Goal: Task Accomplishment & Management: Use online tool/utility

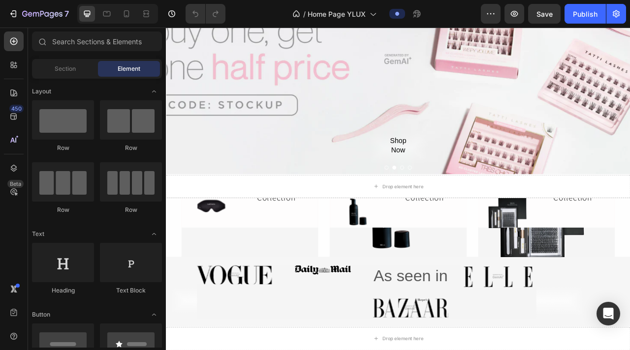
scroll to position [2553, 0]
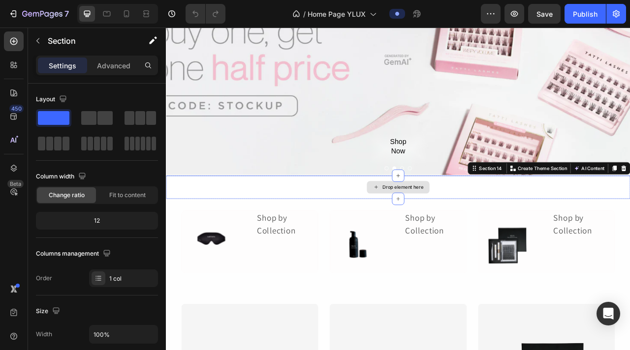
click at [312, 240] on div "Drop element here" at bounding box center [461, 231] width 590 height 30
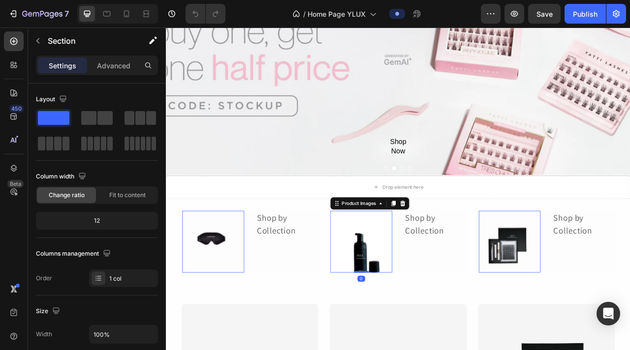
click at [312, 281] on img at bounding box center [413, 300] width 79 height 79
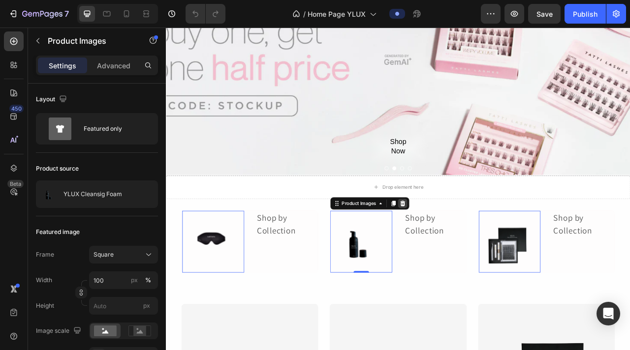
click at [312, 249] on icon at bounding box center [466, 251] width 8 height 8
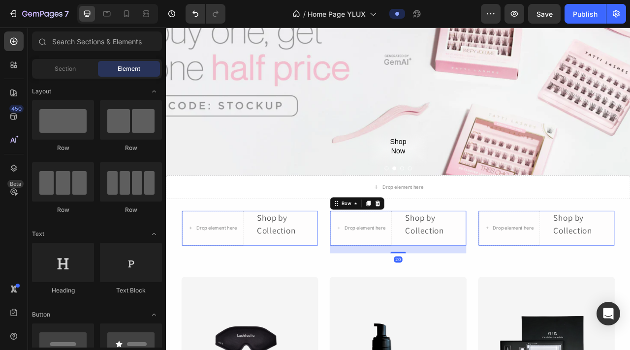
click at [312, 269] on div "Drop element here Shop by Collection Text Block Row 20" at bounding box center [461, 282] width 174 height 45
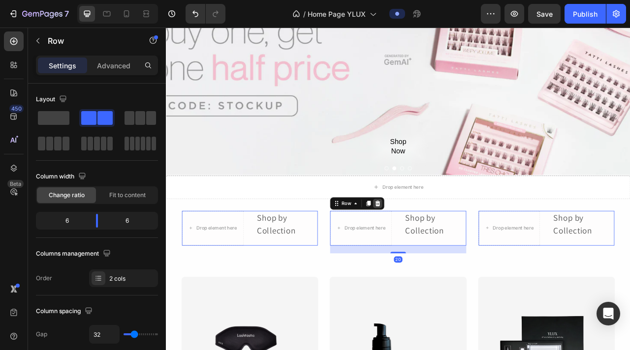
click at [312, 253] on icon at bounding box center [435, 251] width 6 height 7
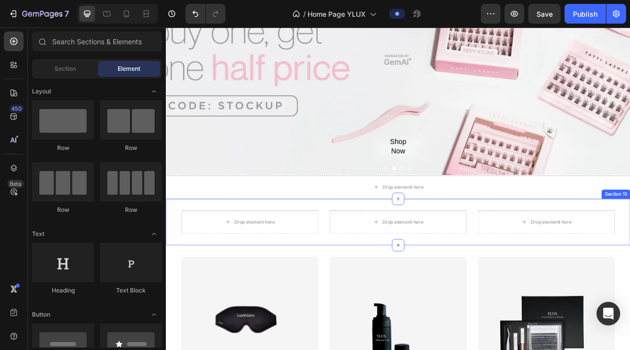
click at [312, 255] on div "Drop element here Drop element here Drop element here Product List Section 15" at bounding box center [461, 274] width 590 height 59
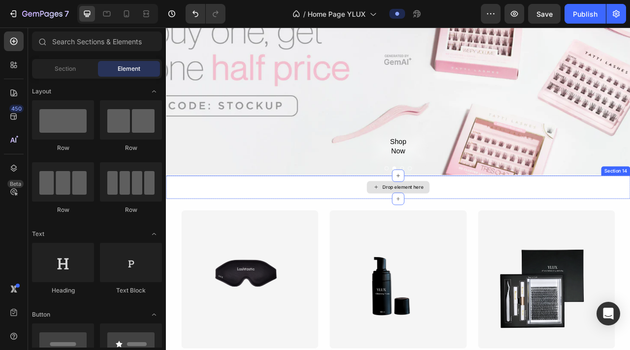
click at [312, 232] on div "Drop element here" at bounding box center [461, 231] width 590 height 30
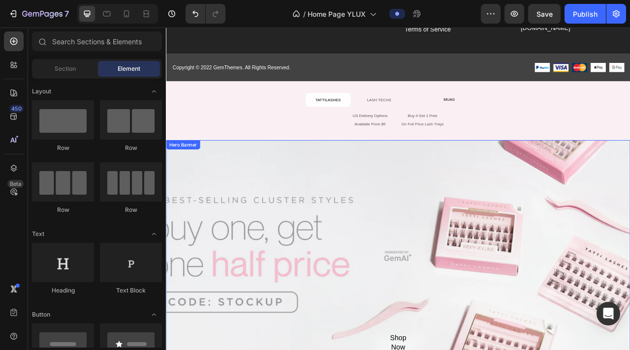
scroll to position [2307, 0]
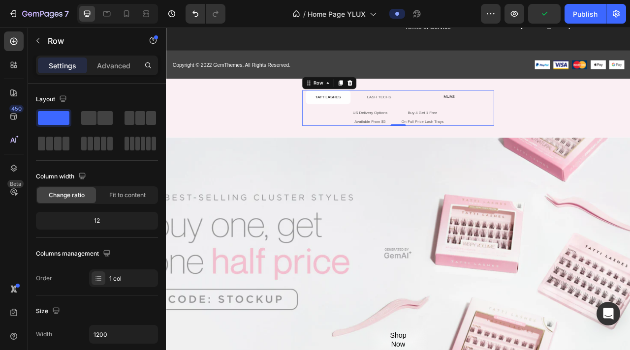
click at [312, 135] on div "TATTILASHES Button Row LASH TECHS Text Block Row MUAS Button Row US Delivery Op…" at bounding box center [461, 129] width 244 height 45
click at [312, 99] on icon at bounding box center [399, 98] width 8 height 8
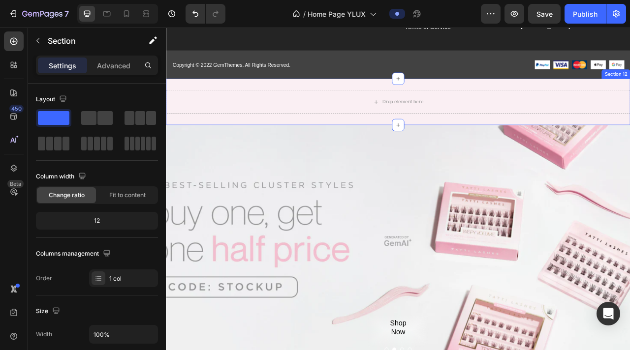
click at [312, 102] on div "Drop element here Section 12" at bounding box center [461, 121] width 590 height 59
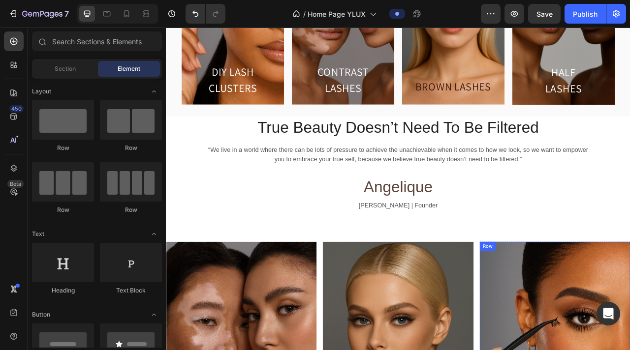
scroll to position [862, 0]
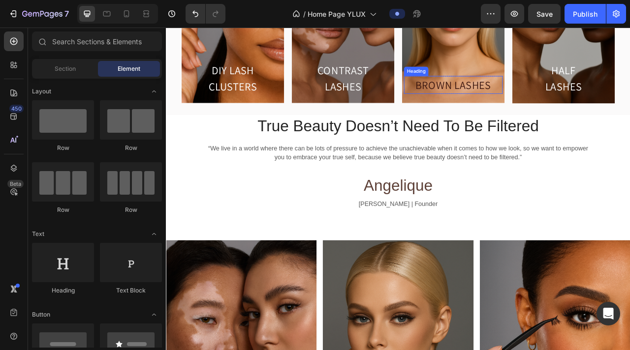
click at [312, 101] on h2 "BROWN LASHES" at bounding box center [530, 100] width 125 height 23
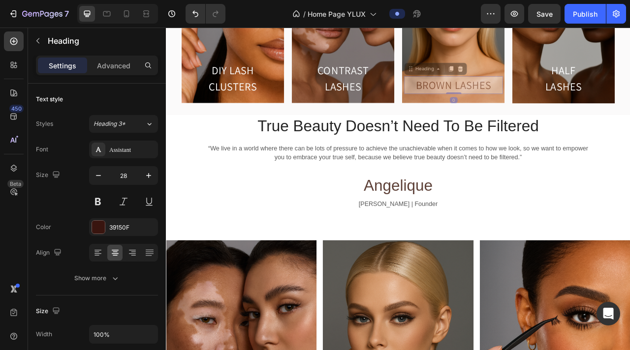
scroll to position [839, 0]
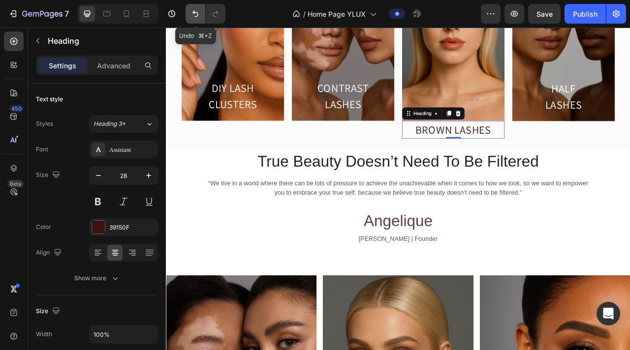
click at [199, 17] on icon "Undo/Redo" at bounding box center [195, 14] width 10 height 10
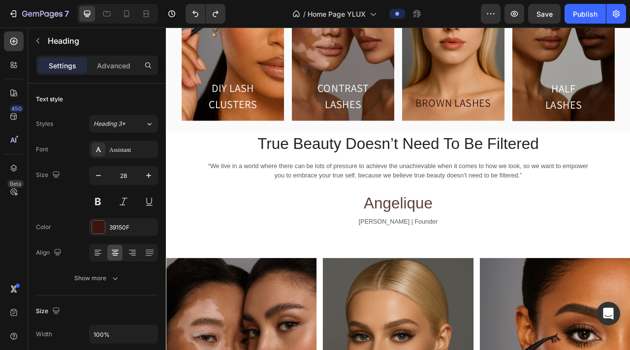
click at [312, 124] on h2 "BROWN LASHES" at bounding box center [530, 123] width 125 height 23
click at [312, 122] on p "BROWN LASHES" at bounding box center [530, 123] width 123 height 21
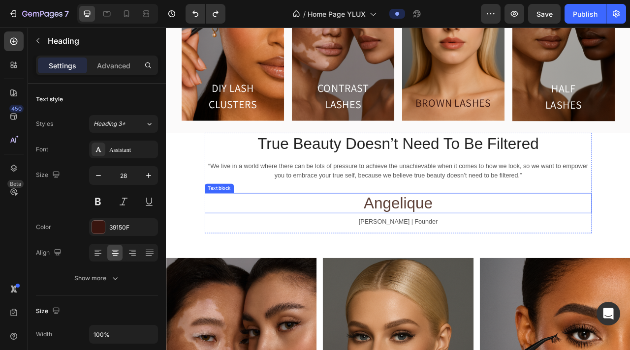
scroll to position [1065, 0]
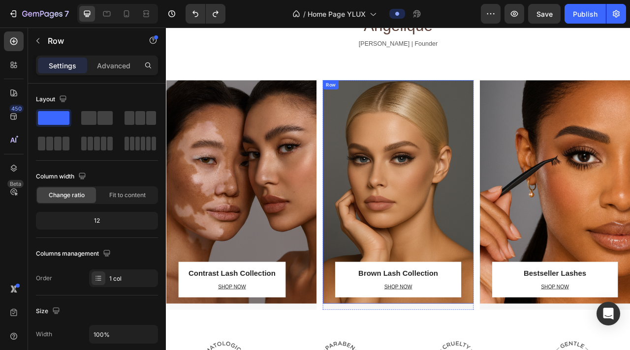
click at [312, 114] on div "Brown Lash Collection Text block SHOP NOW Text block Row" at bounding box center [461, 236] width 160 height 284
click at [312, 105] on icon at bounding box center [425, 104] width 8 height 8
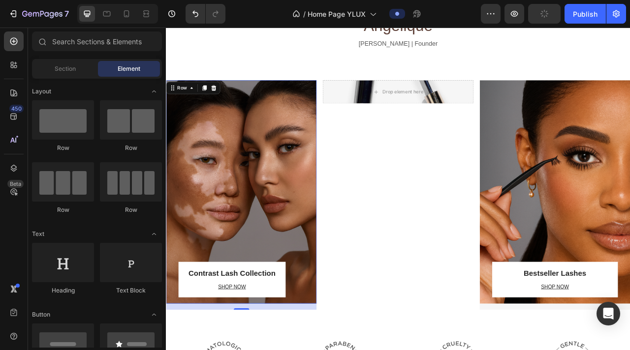
click at [312, 137] on div "Contrast Lash Collection Text block SHOP NOW Text block Row Row 16" at bounding box center [261, 236] width 191 height 284
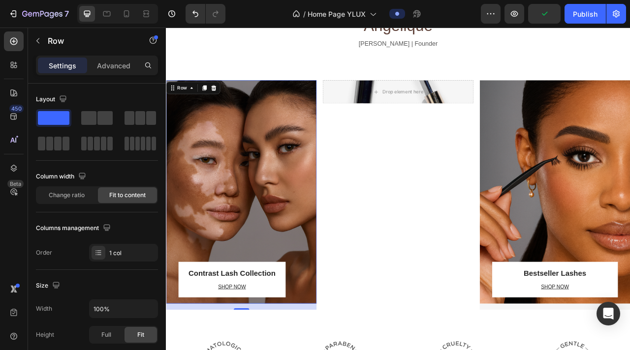
click at [234, 105] on div "Row" at bounding box center [200, 104] width 69 height 16
click at [230, 104] on div at bounding box center [226, 104] width 12 height 12
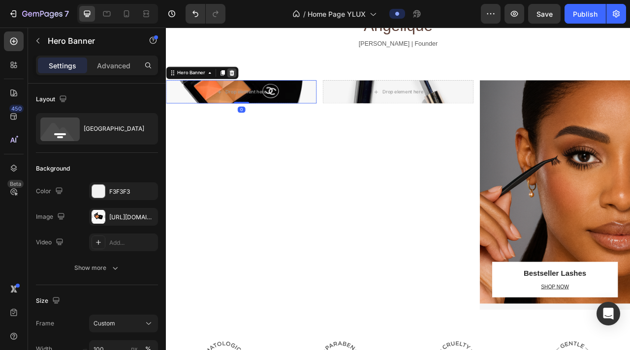
click at [247, 83] on icon at bounding box center [249, 85] width 6 height 7
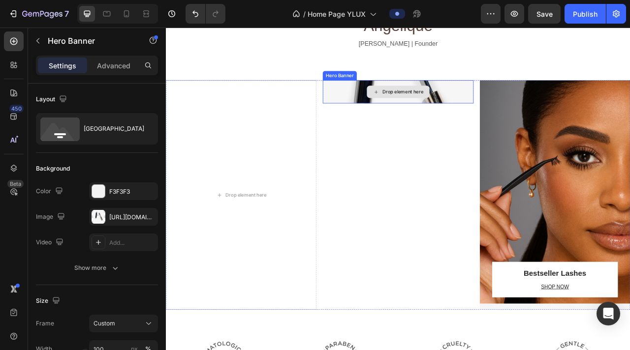
click at [312, 113] on div "Drop element here" at bounding box center [460, 109] width 191 height 30
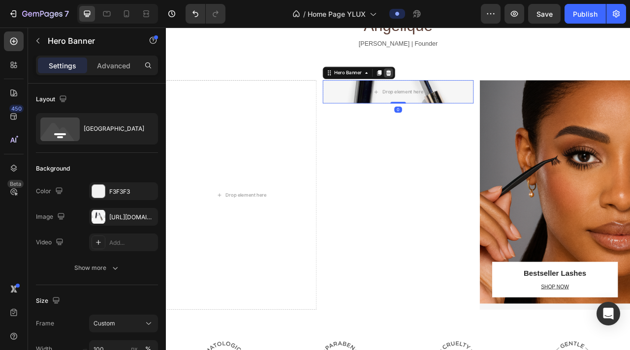
click at [312, 84] on icon at bounding box center [449, 85] width 6 height 7
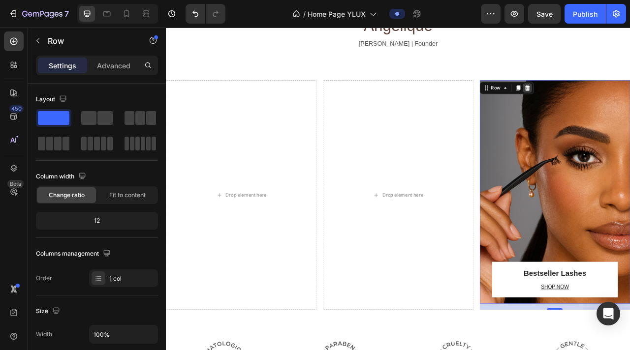
click at [312, 104] on icon at bounding box center [625, 104] width 8 height 8
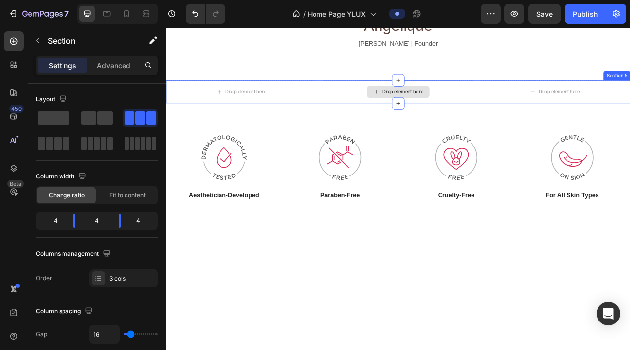
click at [312, 107] on div "Drop element here" at bounding box center [460, 109] width 191 height 30
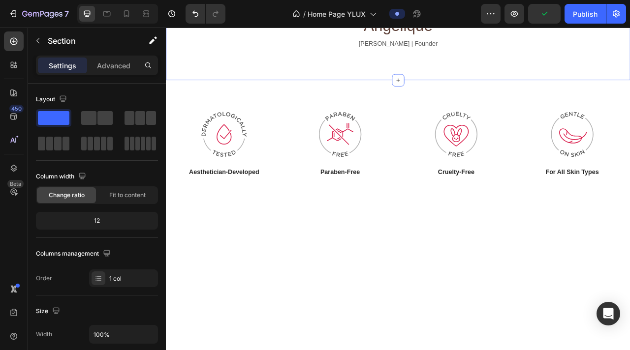
click at [312, 75] on div "True Beauty Doesn’t Need To Be Filtered Heading “We live in a world where there…" at bounding box center [461, 14] width 590 height 159
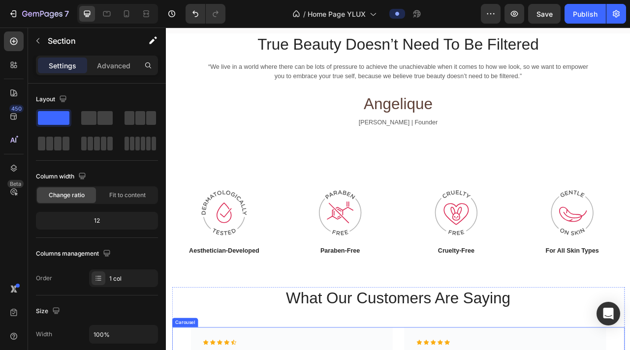
scroll to position [968, 0]
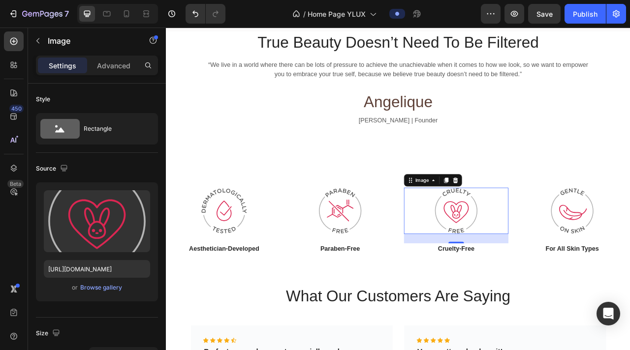
click at [312, 238] on div at bounding box center [534, 260] width 133 height 59
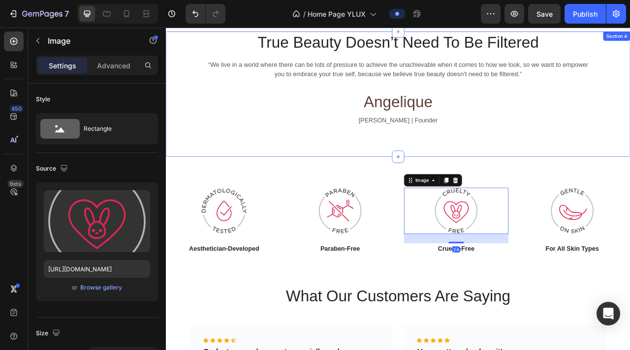
click at [312, 186] on div "True Beauty Doesn’t Need To Be Filtered Heading “We live in a world where there…" at bounding box center [461, 111] width 590 height 159
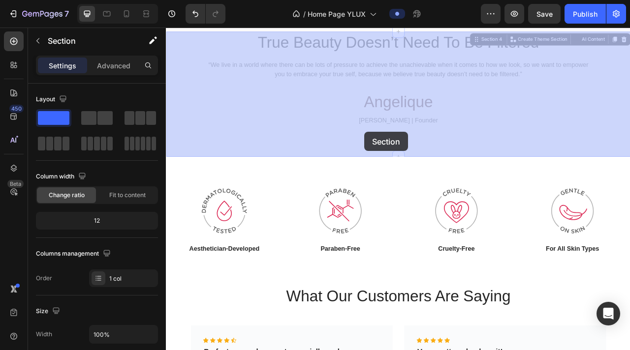
drag, startPoint x: 421, startPoint y: 189, endPoint x: 418, endPoint y: 161, distance: 27.8
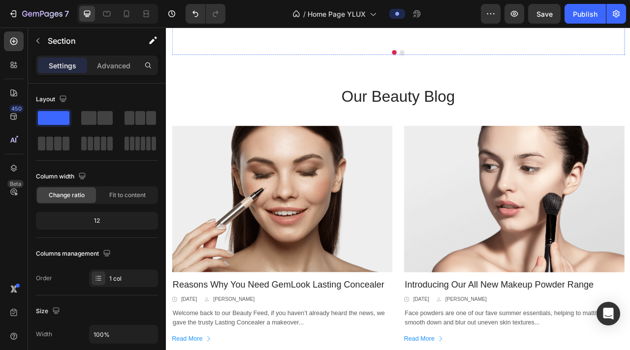
scroll to position [1485, 0]
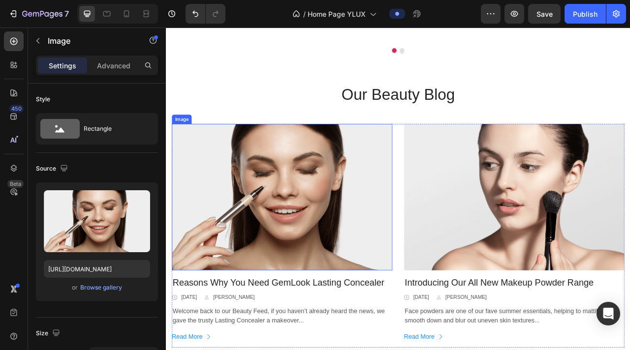
click at [312, 223] on img at bounding box center [313, 243] width 280 height 186
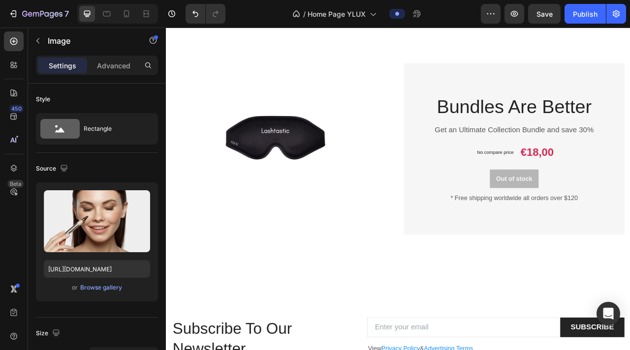
scroll to position [1948, 0]
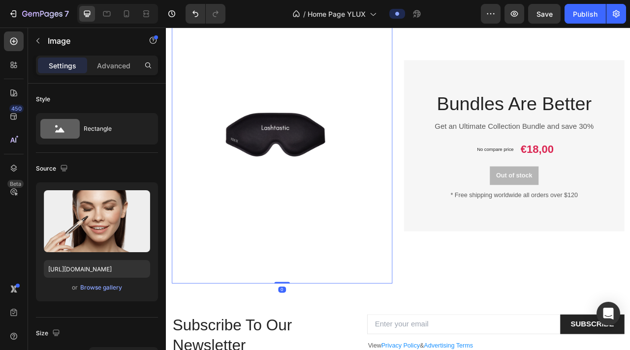
click at [312, 278] on img at bounding box center [313, 177] width 280 height 351
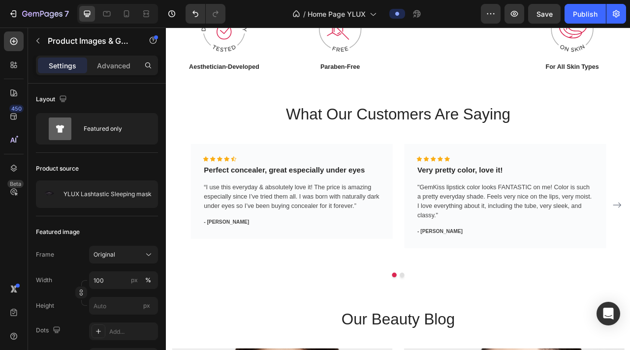
scroll to position [1188, 0]
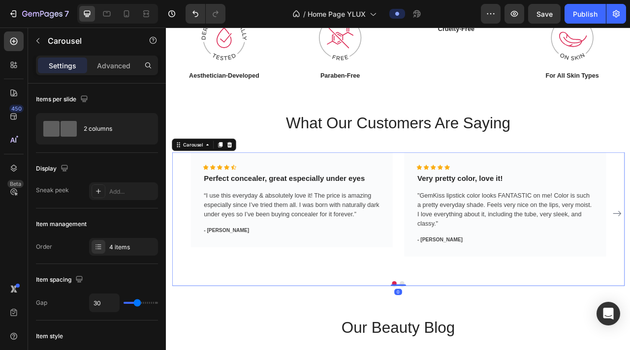
click at [312, 306] on button "Dot" at bounding box center [466, 353] width 6 height 6
click at [312, 306] on div at bounding box center [460, 353] width 575 height 6
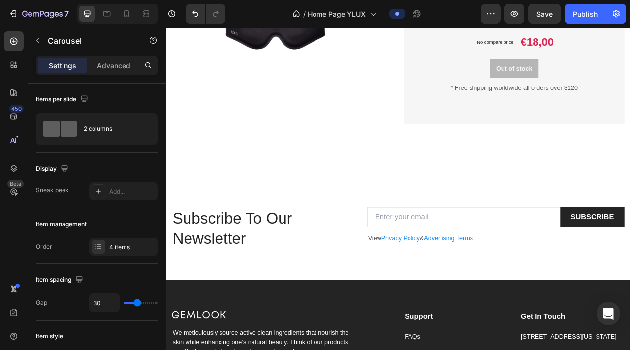
scroll to position [1995, 0]
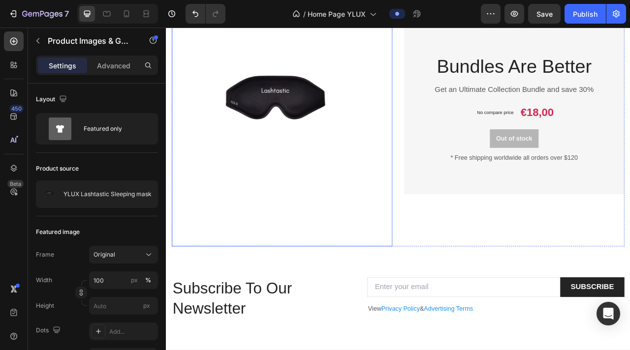
click at [312, 285] on img at bounding box center [313, 130] width 280 height 351
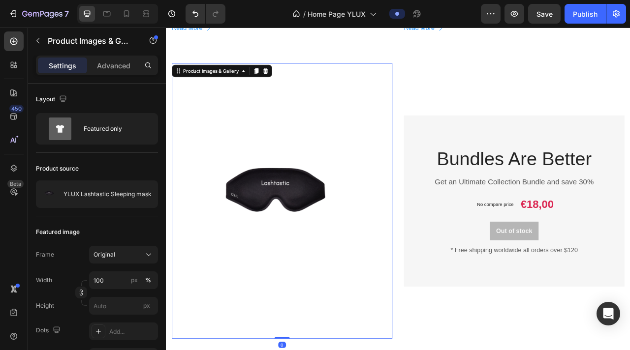
scroll to position [1871, 0]
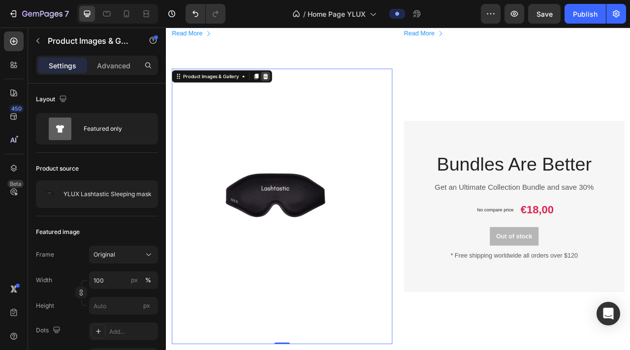
click at [294, 88] on icon at bounding box center [292, 89] width 6 height 7
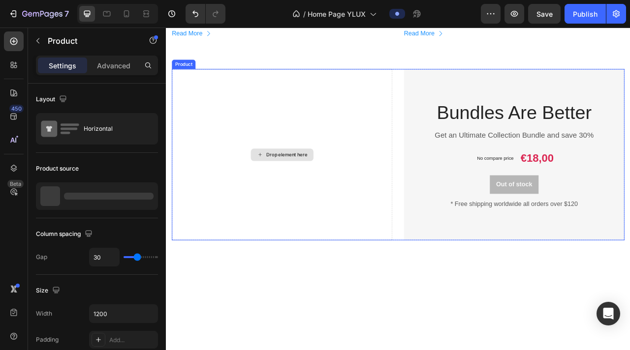
click at [312, 138] on div "Drop element here" at bounding box center [313, 189] width 280 height 218
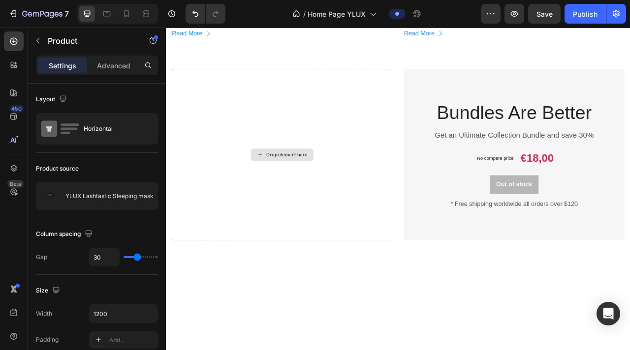
click at [252, 94] on div "Drop element here" at bounding box center [313, 189] width 280 height 218
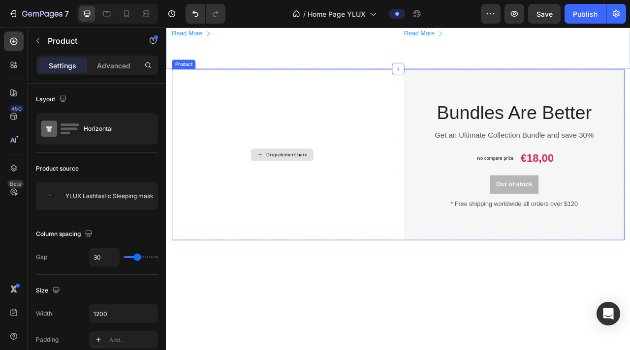
click at [248, 95] on div "Drop element here" at bounding box center [313, 189] width 280 height 218
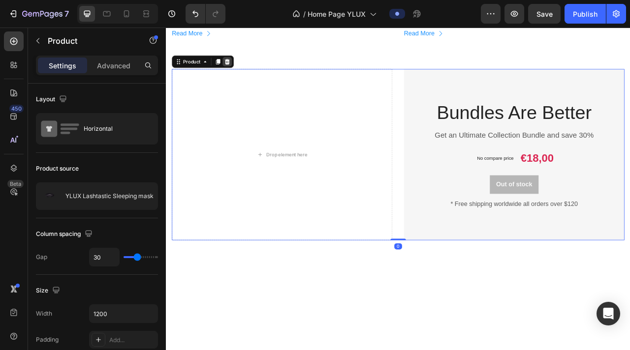
click at [241, 65] on div at bounding box center [244, 71] width 12 height 12
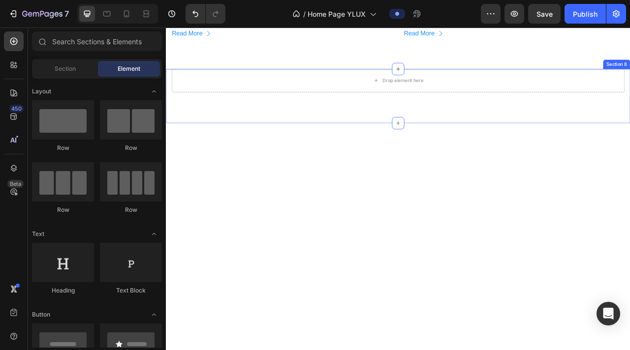
click at [277, 139] on div "Drop element here Row Section 8" at bounding box center [461, 114] width 590 height 69
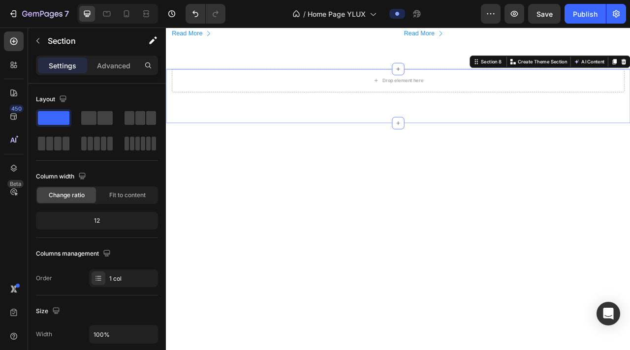
click at [268, 201] on div at bounding box center [461, 195] width 590 height 92
click at [274, 123] on div "Drop element here Row Section 8" at bounding box center [461, 114] width 590 height 69
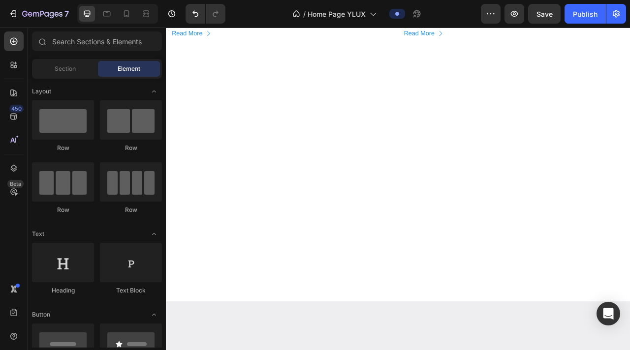
click at [312, 157] on div at bounding box center [461, 126] width 590 height 92
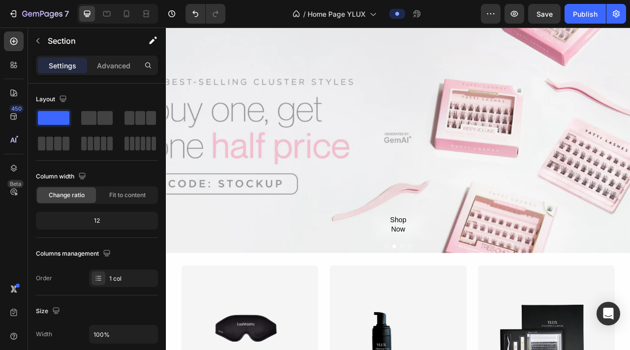
scroll to position [2225, 0]
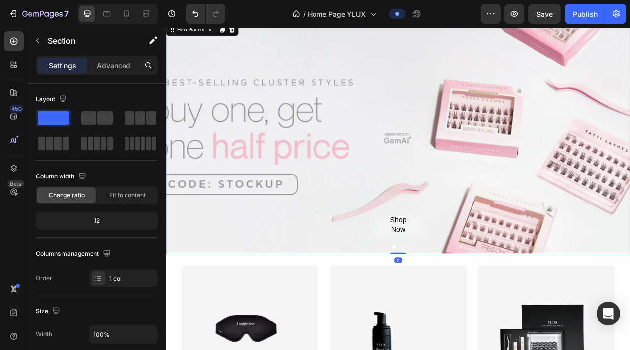
click at [312, 259] on div "Overlay" at bounding box center [461, 168] width 590 height 295
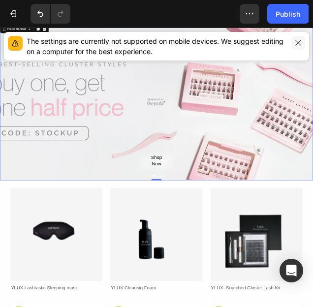
click at [301, 42] on icon "button" at bounding box center [298, 43] width 8 height 8
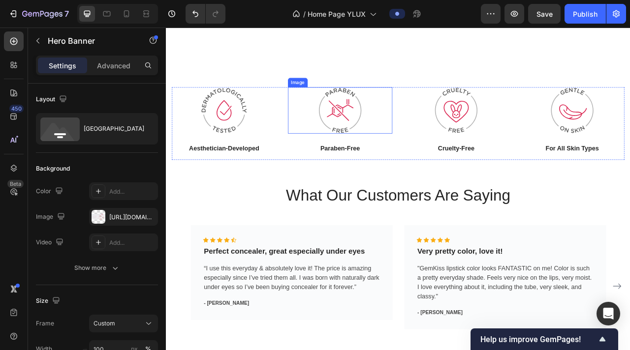
scroll to position [0, 0]
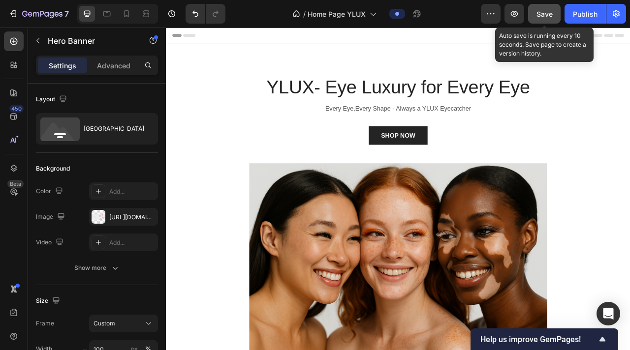
click at [312, 16] on button "Save" at bounding box center [544, 14] width 32 height 20
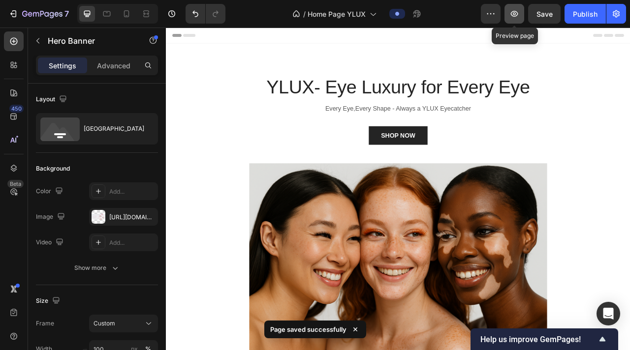
click at [312, 11] on button "button" at bounding box center [514, 14] width 20 height 20
